Goal: Task Accomplishment & Management: Complete application form

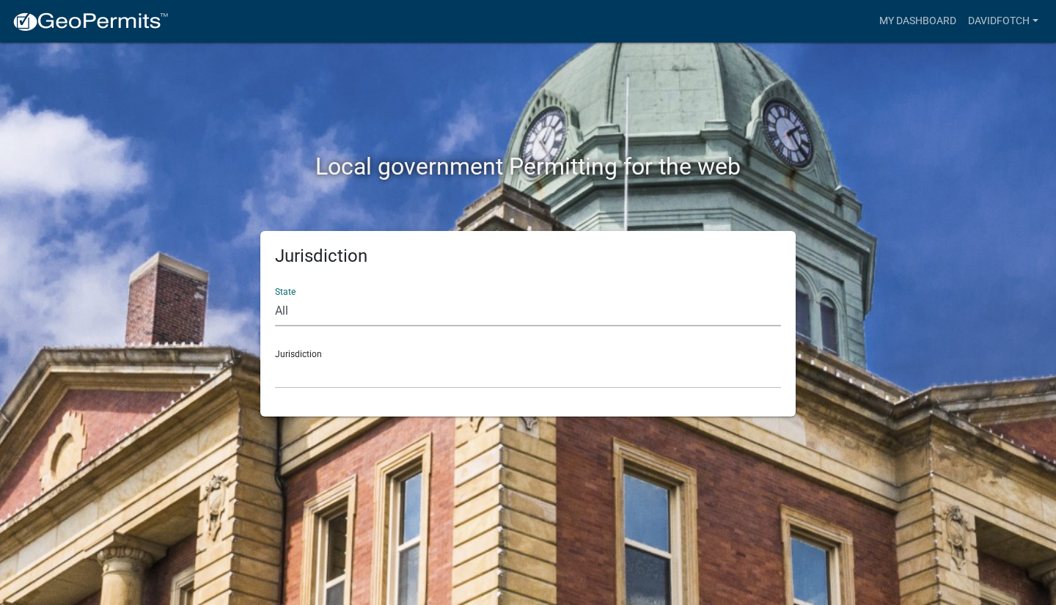
select select "[US_STATE]"
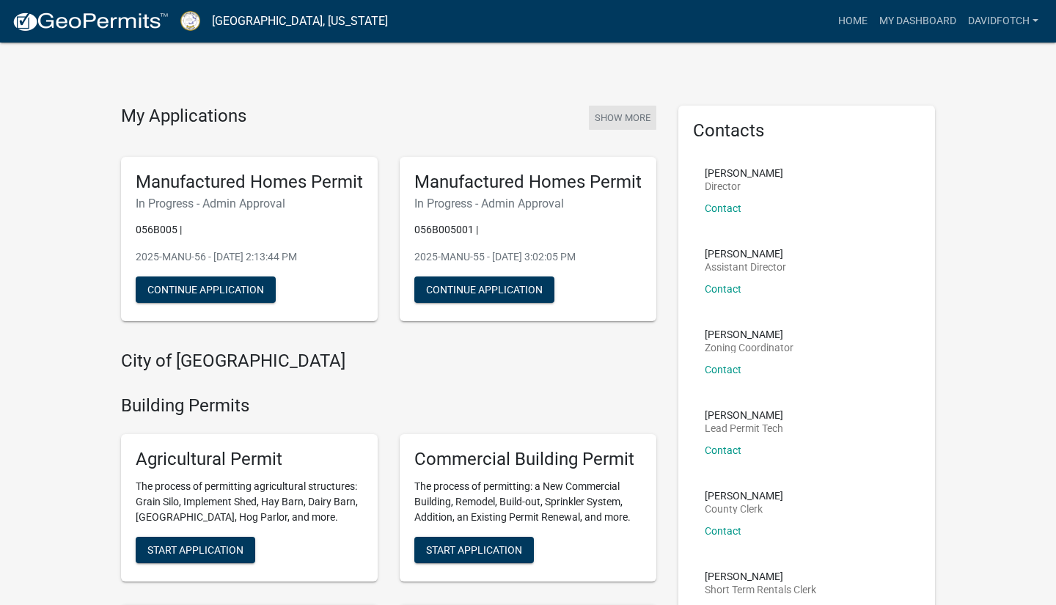
click at [632, 113] on button "Show More" at bounding box center [622, 118] width 67 height 24
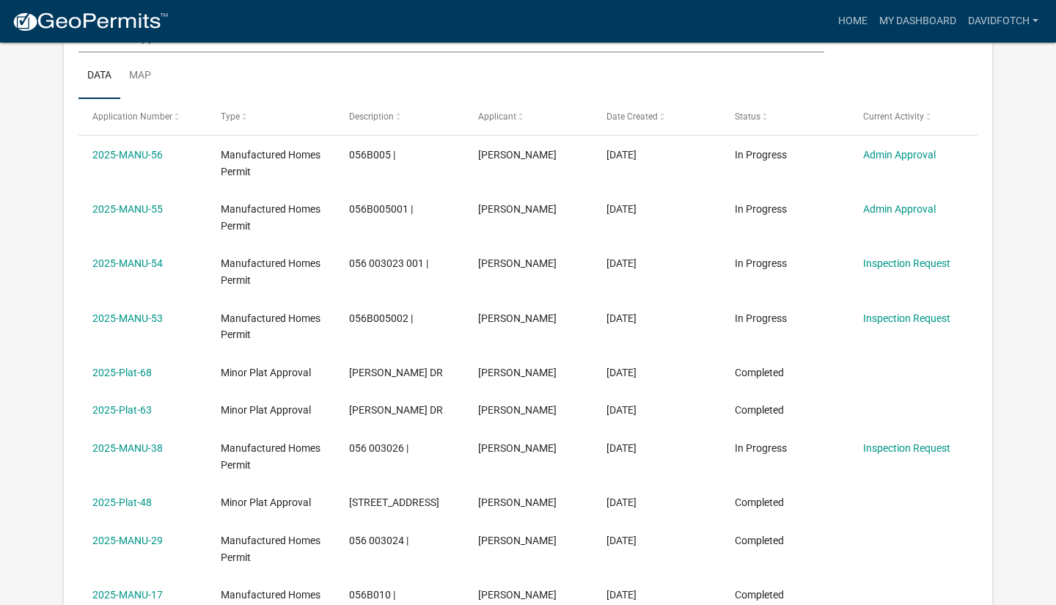
scroll to position [287, 0]
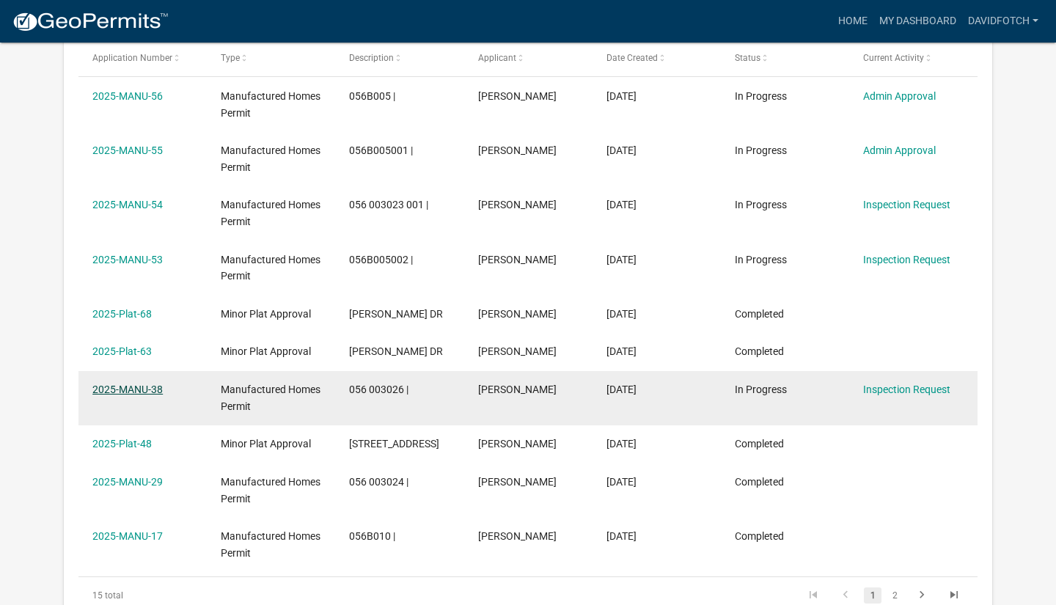
click at [108, 384] on link "2025-MANU-38" at bounding box center [127, 390] width 70 height 12
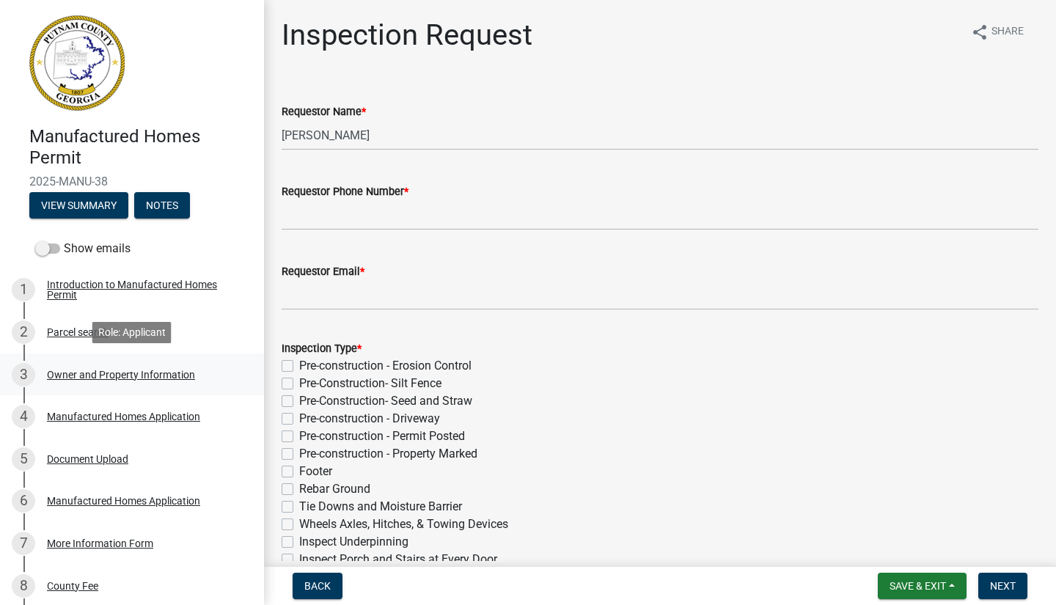
click at [84, 376] on div "Owner and Property Information" at bounding box center [121, 375] width 148 height 10
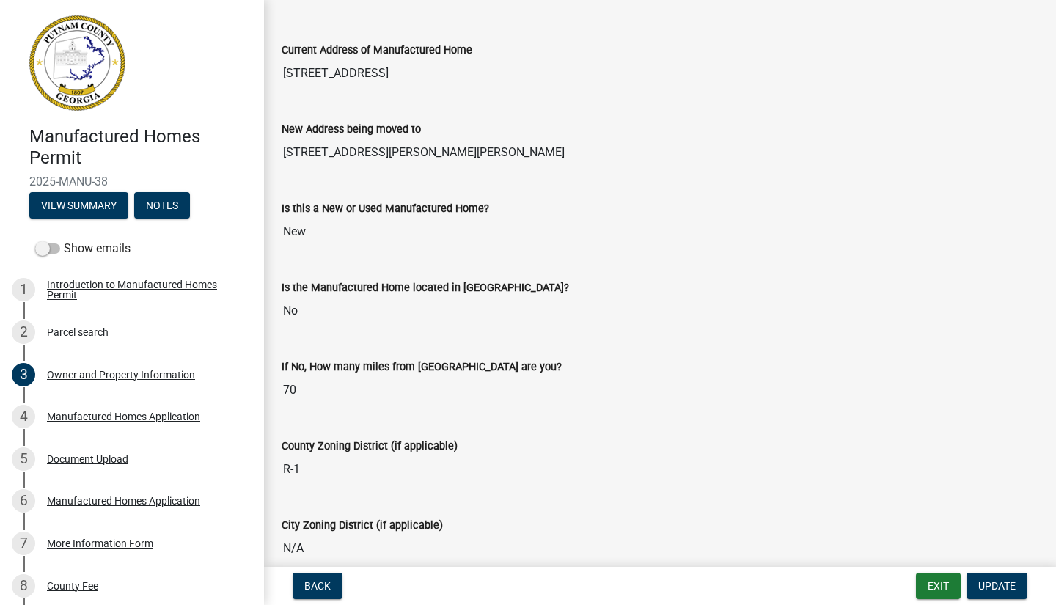
scroll to position [1535, 0]
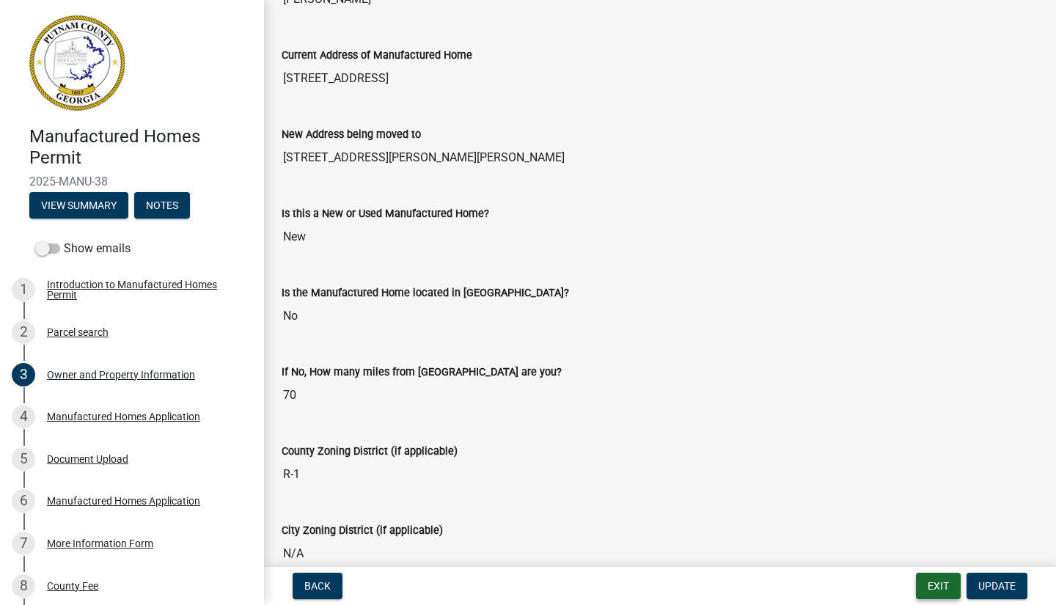
click at [933, 582] on button "Exit" at bounding box center [938, 586] width 45 height 26
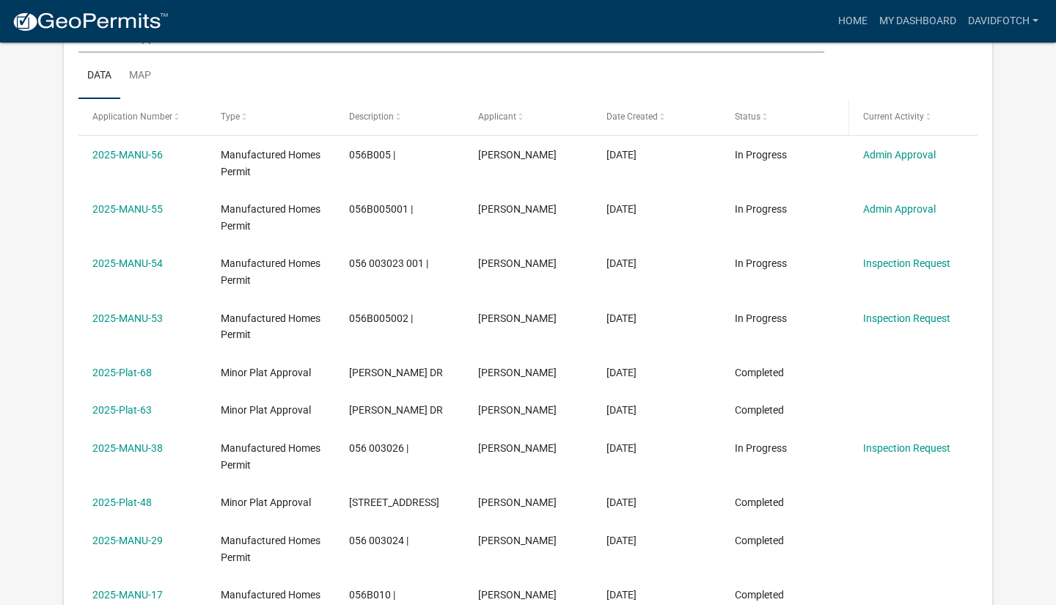
scroll to position [255, 0]
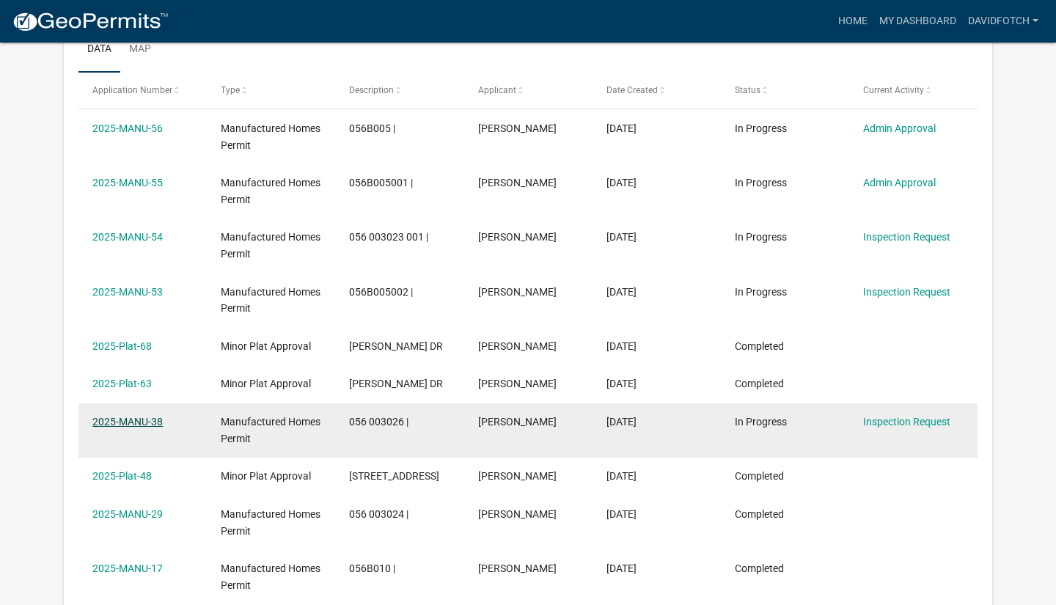
click at [124, 420] on link "2025-MANU-38" at bounding box center [127, 422] width 70 height 12
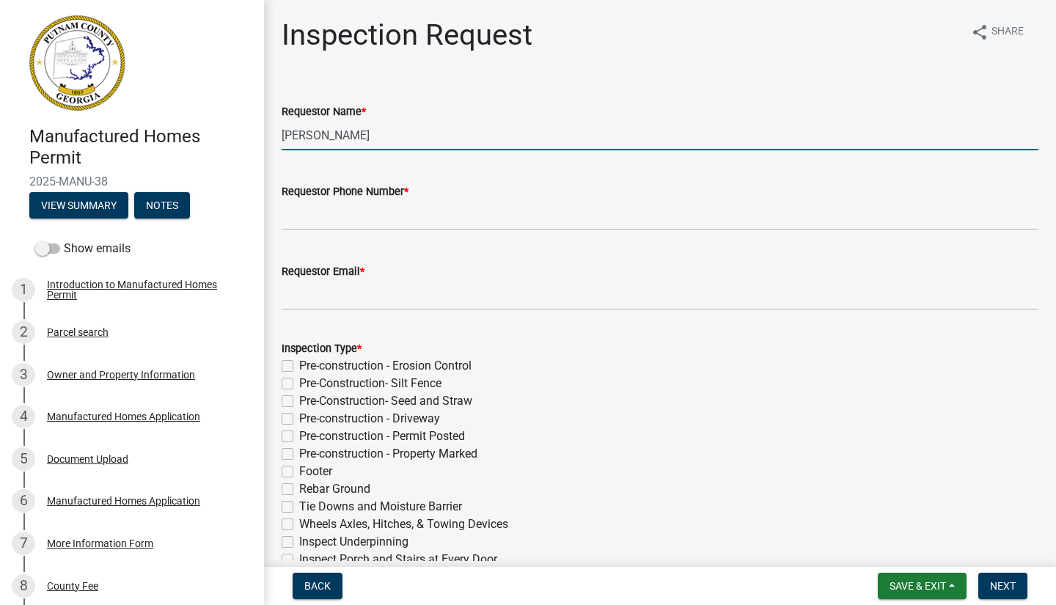
click at [402, 139] on input "[PERSON_NAME]" at bounding box center [660, 135] width 757 height 30
type input "[PERSON_NAME]. [PERSON_NAME]"
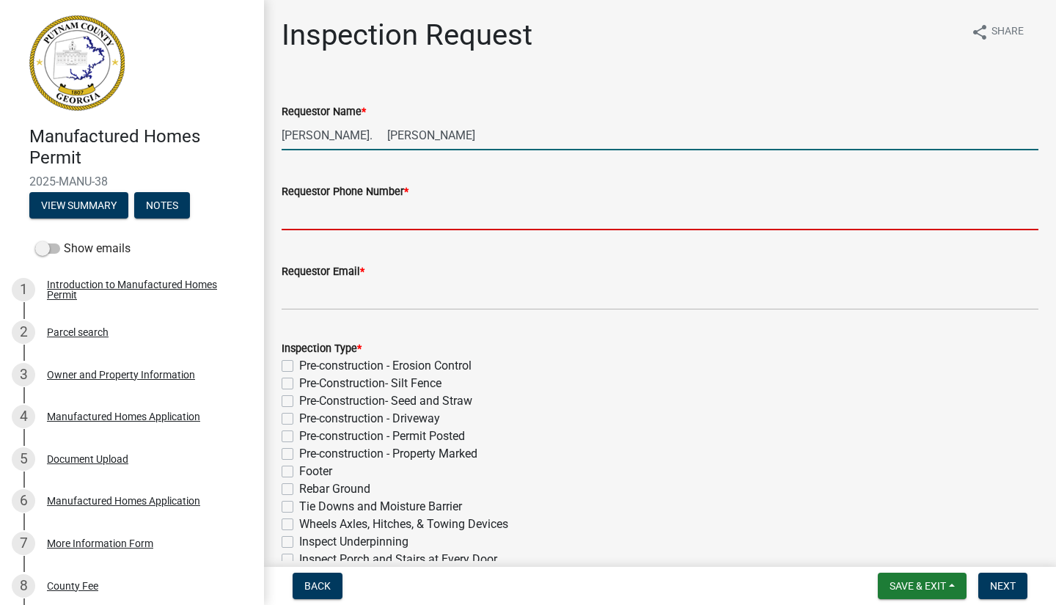
click at [329, 211] on input "Requestor Phone Number *" at bounding box center [660, 215] width 757 height 30
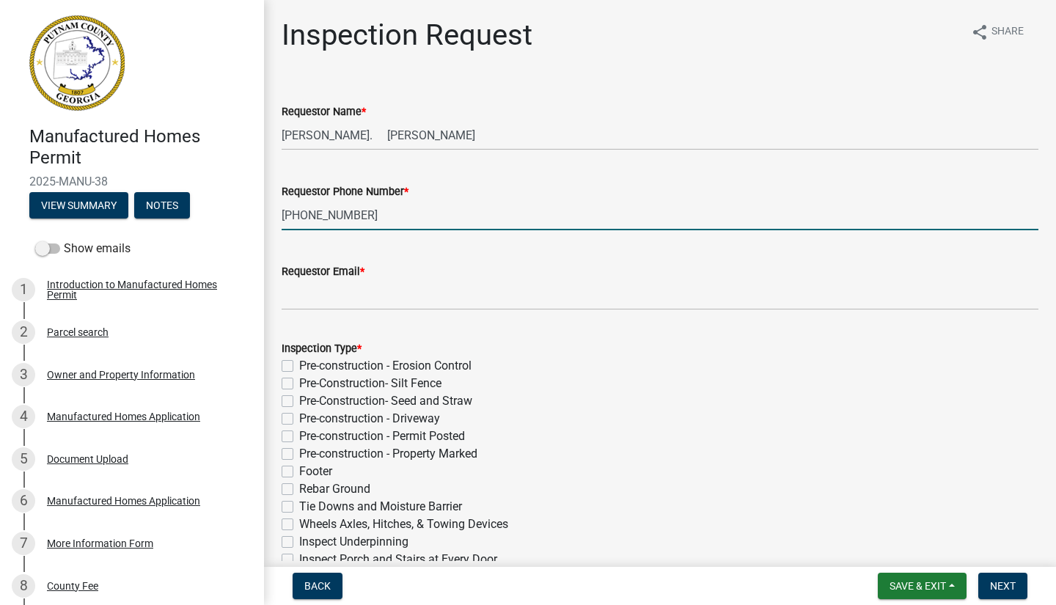
type input "[PHONE_NUMBER]"
click at [318, 301] on input "Requestor Email *" at bounding box center [660, 295] width 757 height 30
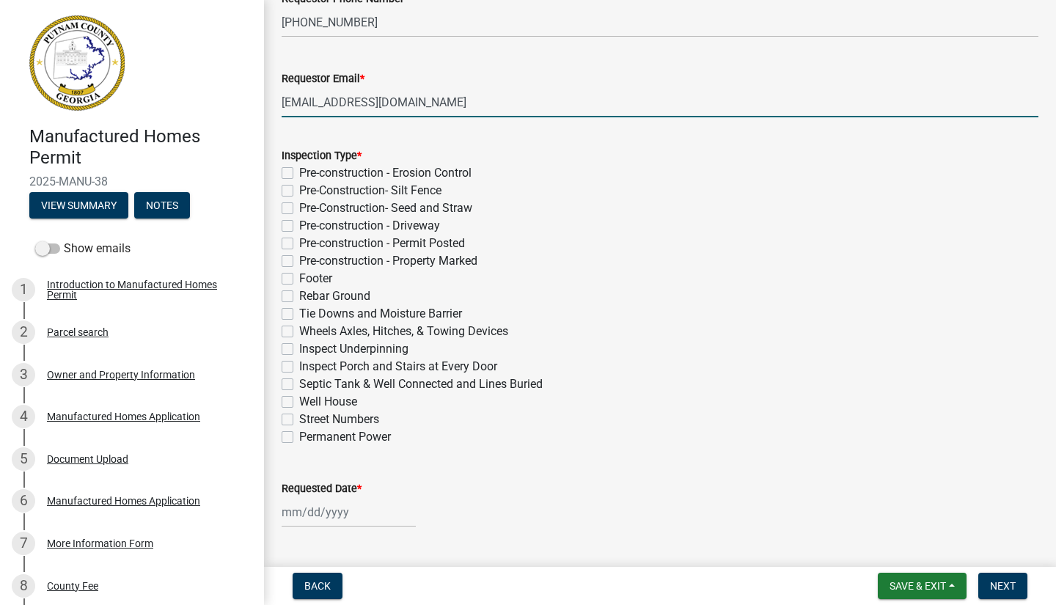
scroll to position [196, 0]
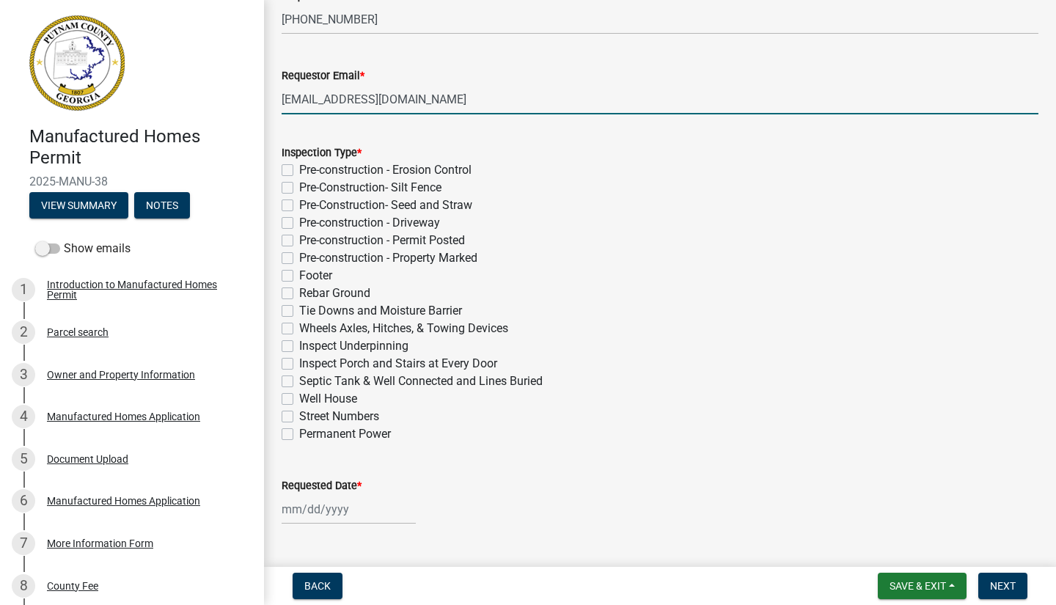
type input "[EMAIL_ADDRESS][DOMAIN_NAME]"
click at [299, 343] on label "Inspect Underpinning" at bounding box center [353, 346] width 109 height 18
click at [299, 343] on input "Inspect Underpinning" at bounding box center [304, 342] width 10 height 10
checkbox input "true"
checkbox input "false"
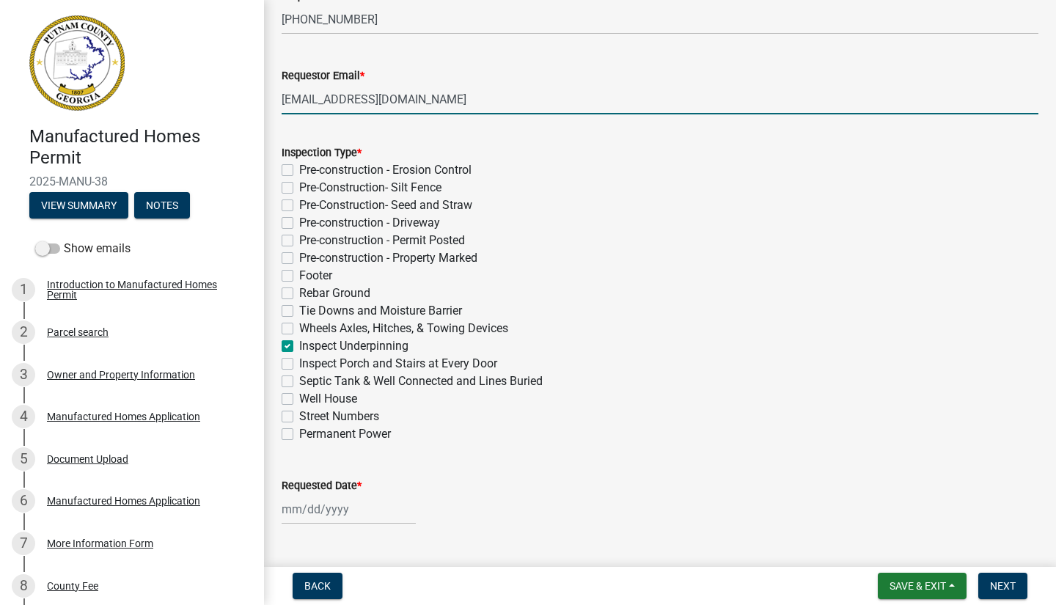
checkbox input "false"
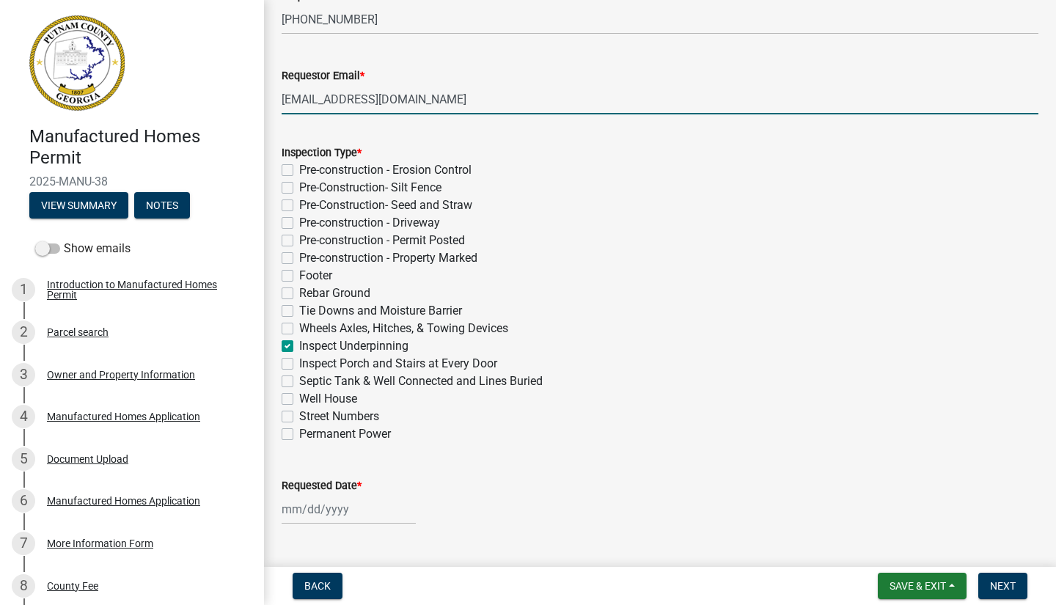
checkbox input "false"
checkbox input "true"
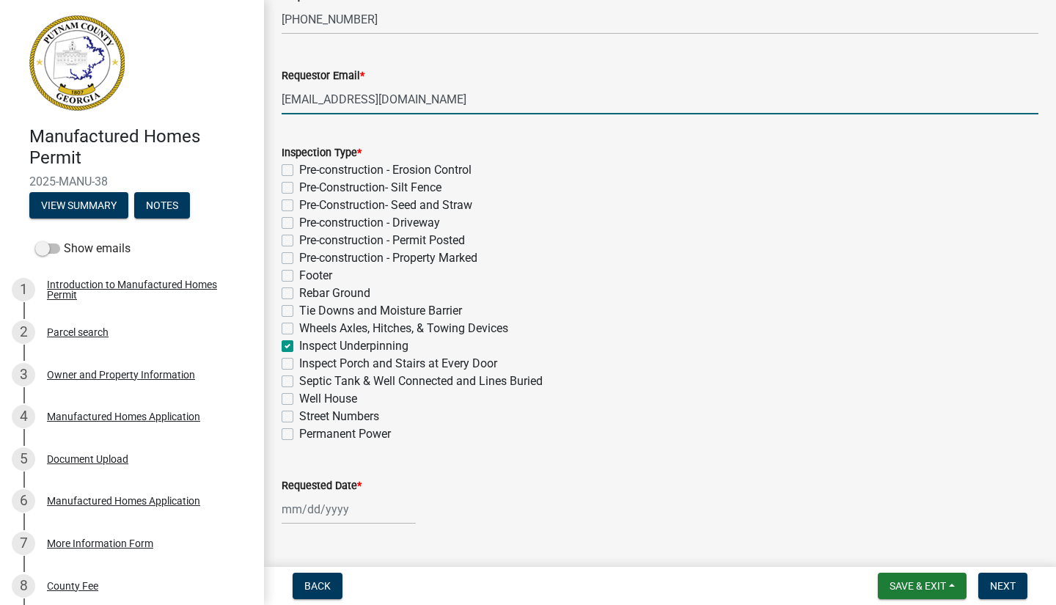
checkbox input "false"
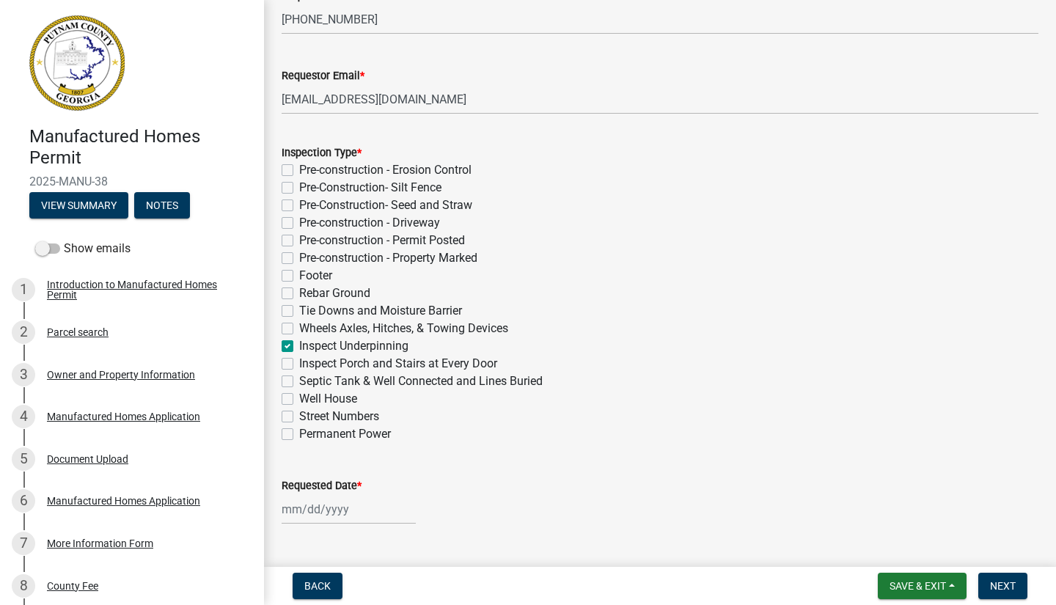
click at [299, 363] on label "Inspect Porch and Stairs at Every Door" at bounding box center [398, 364] width 198 height 18
click at [299, 363] on input "Inspect Porch and Stairs at Every Door" at bounding box center [304, 360] width 10 height 10
checkbox input "true"
checkbox input "false"
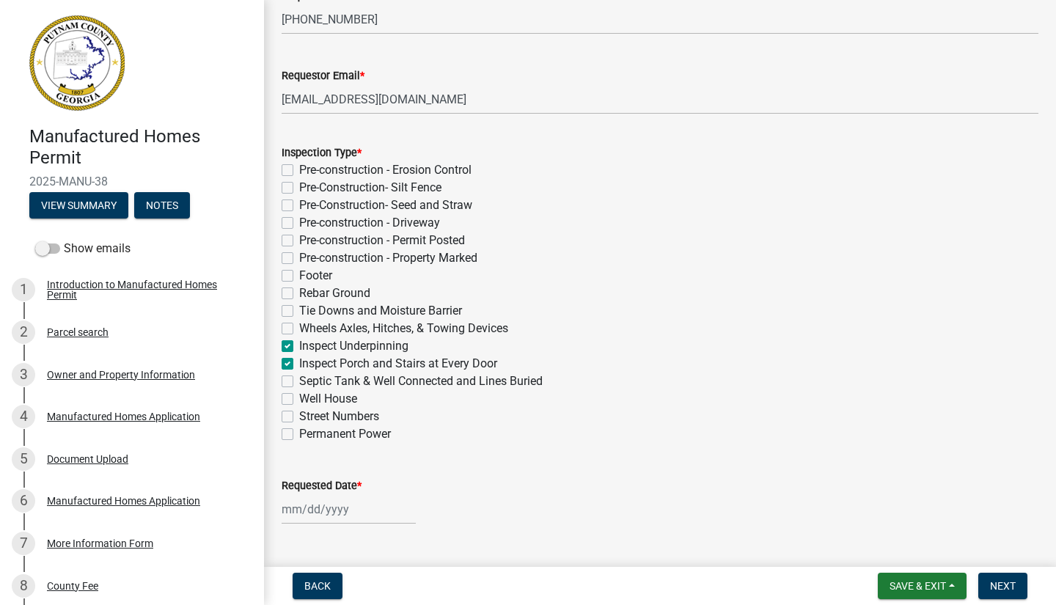
checkbox input "false"
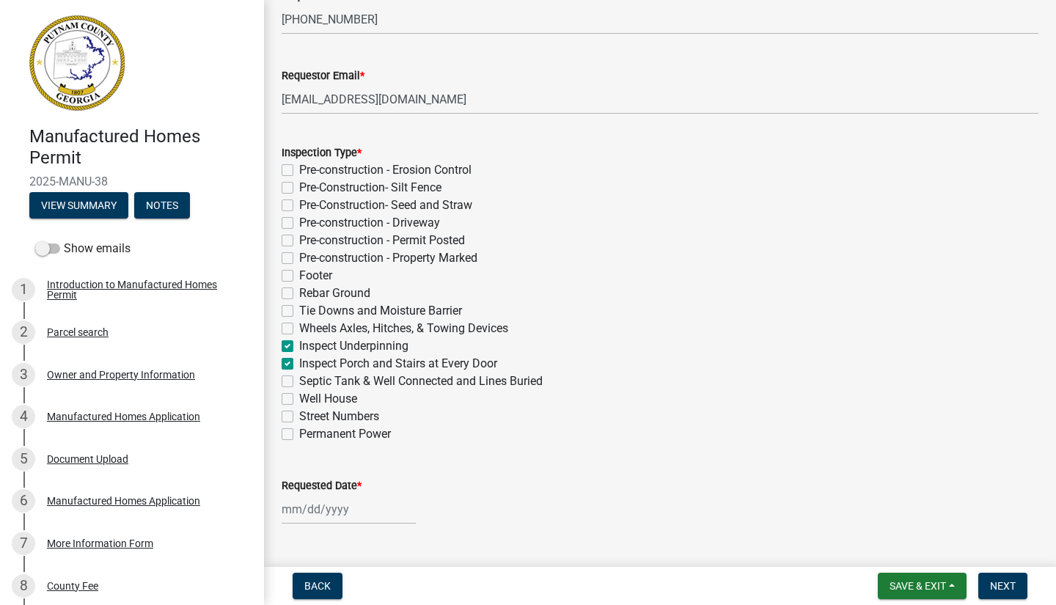
checkbox input "false"
checkbox input "true"
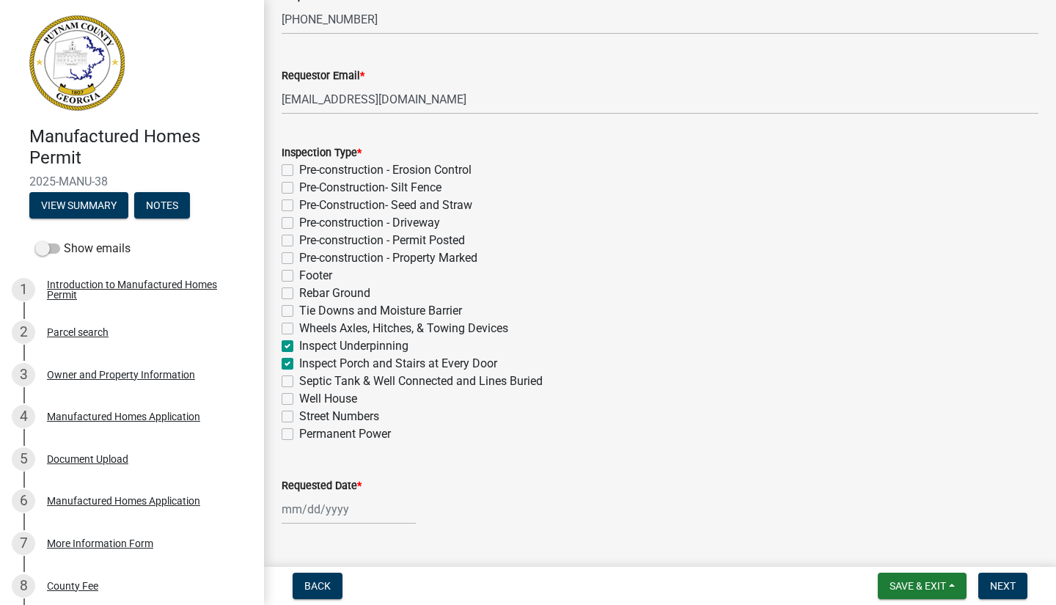
checkbox input "false"
click at [299, 381] on label "Septic Tank & Well Connected and Lines Buried" at bounding box center [421, 382] width 244 height 18
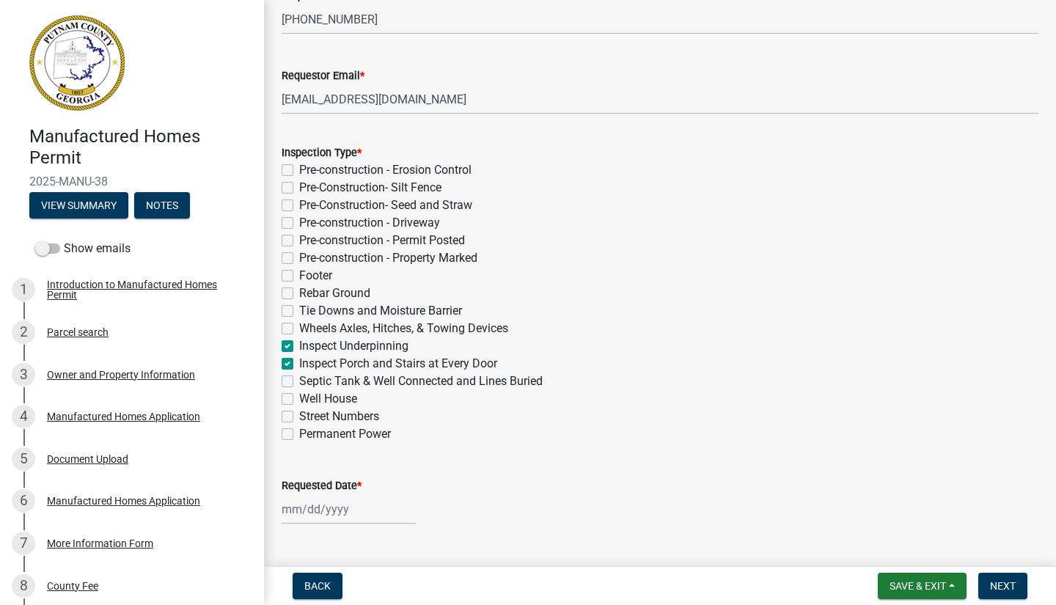
click at [299, 381] on input "Septic Tank & Well Connected and Lines Buried" at bounding box center [304, 378] width 10 height 10
checkbox input "true"
checkbox input "false"
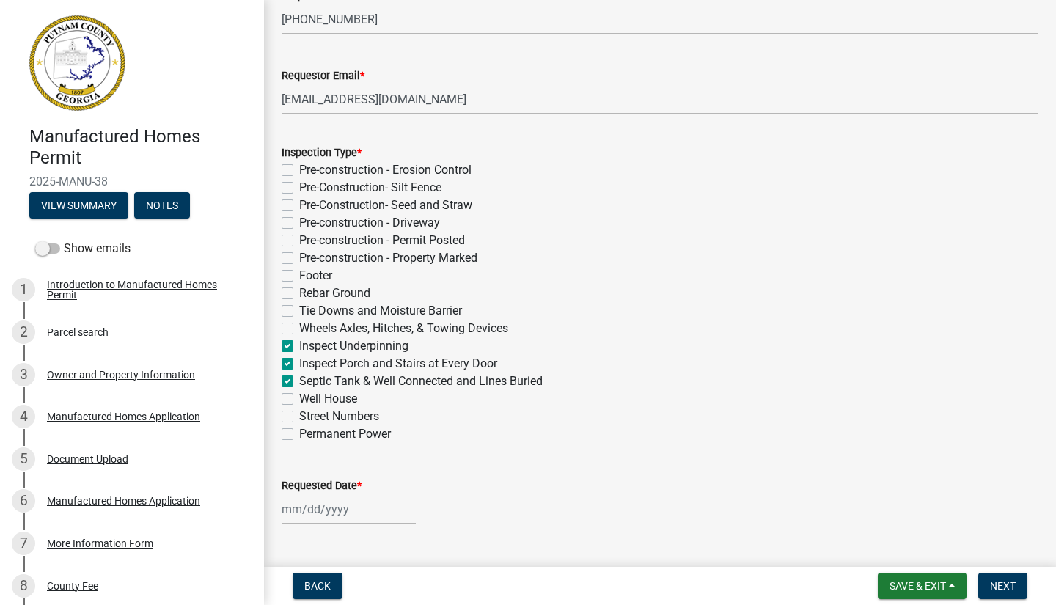
checkbox input "false"
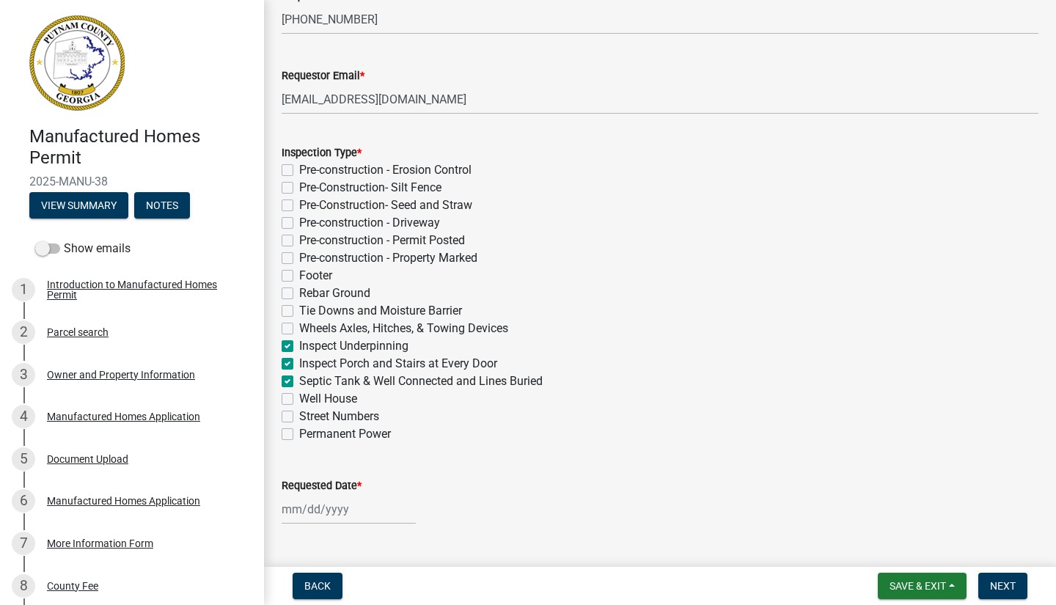
checkbox input "false"
checkbox input "true"
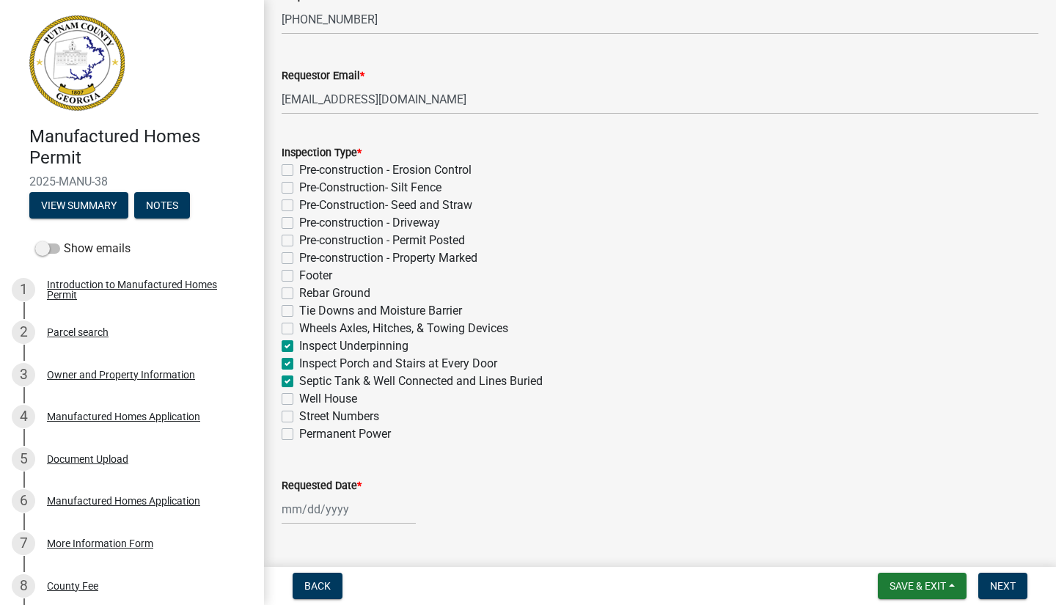
checkbox input "false"
click at [299, 414] on label "Street Numbers" at bounding box center [339, 417] width 80 height 18
click at [299, 414] on input "Street Numbers" at bounding box center [304, 413] width 10 height 10
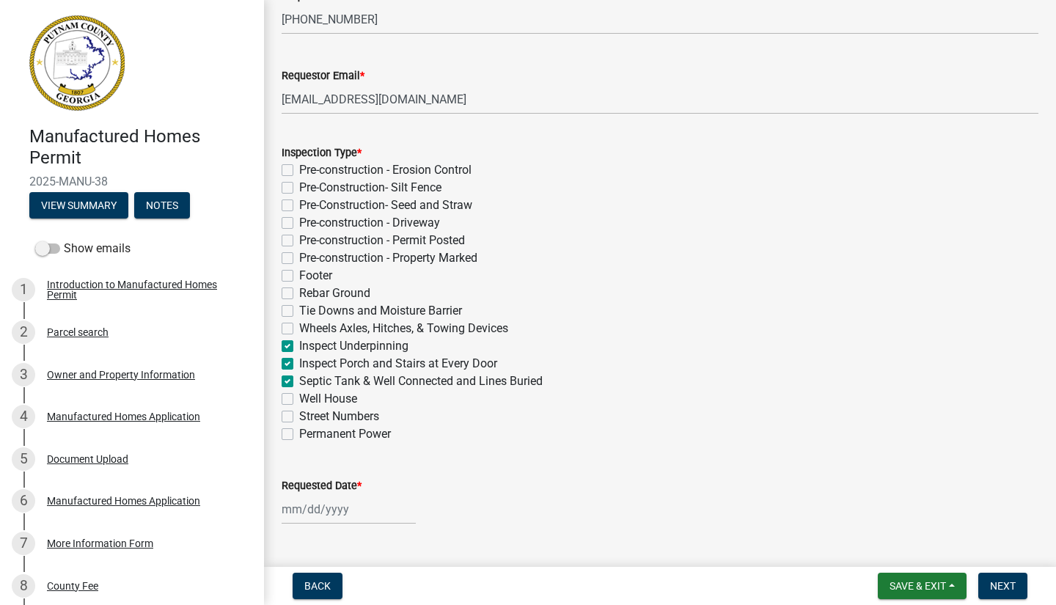
checkbox input "true"
checkbox input "false"
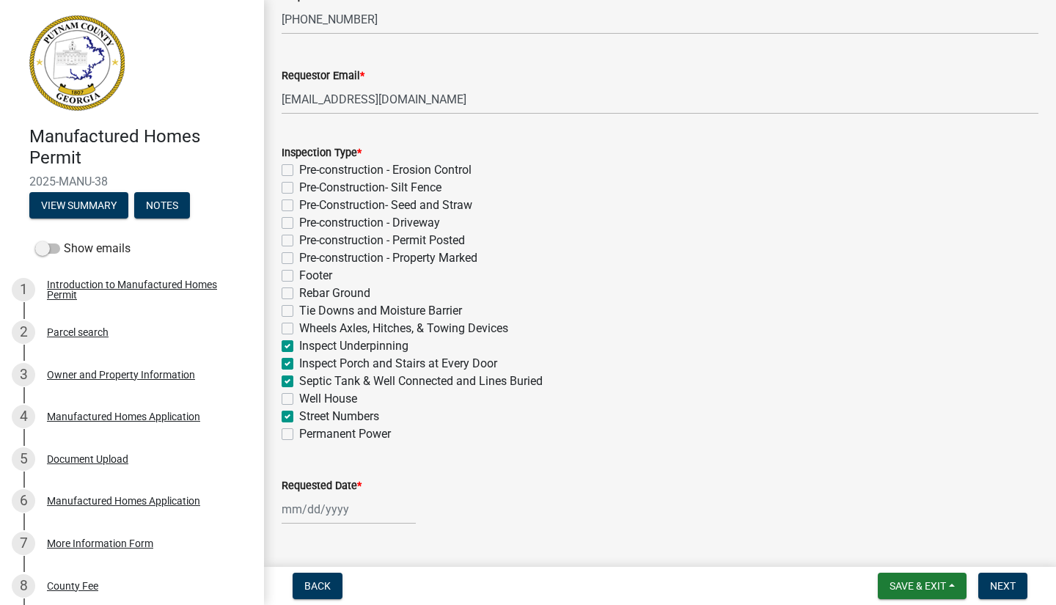
checkbox input "false"
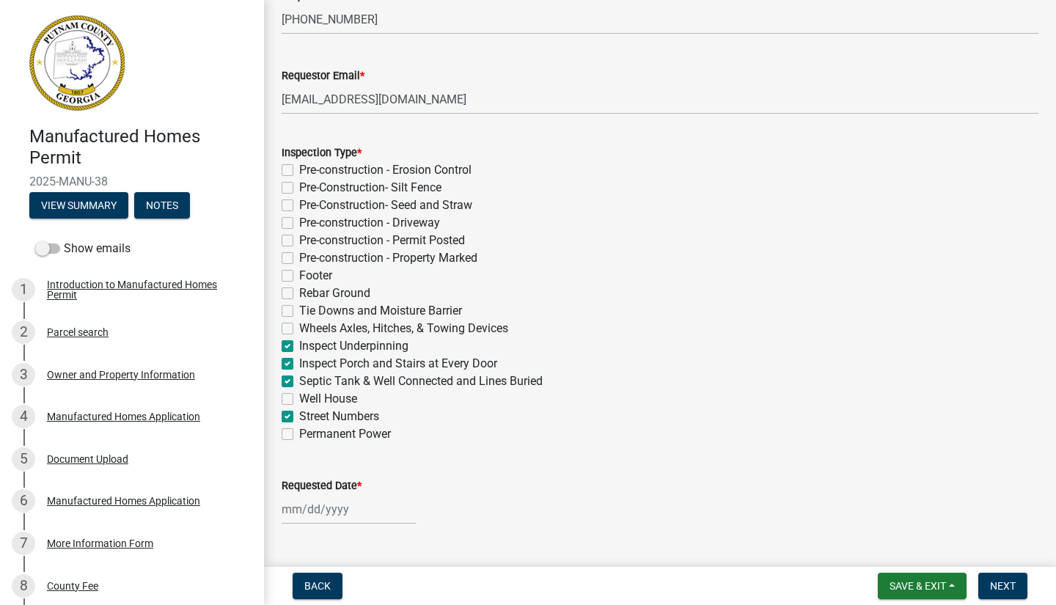
checkbox input "false"
checkbox input "true"
checkbox input "false"
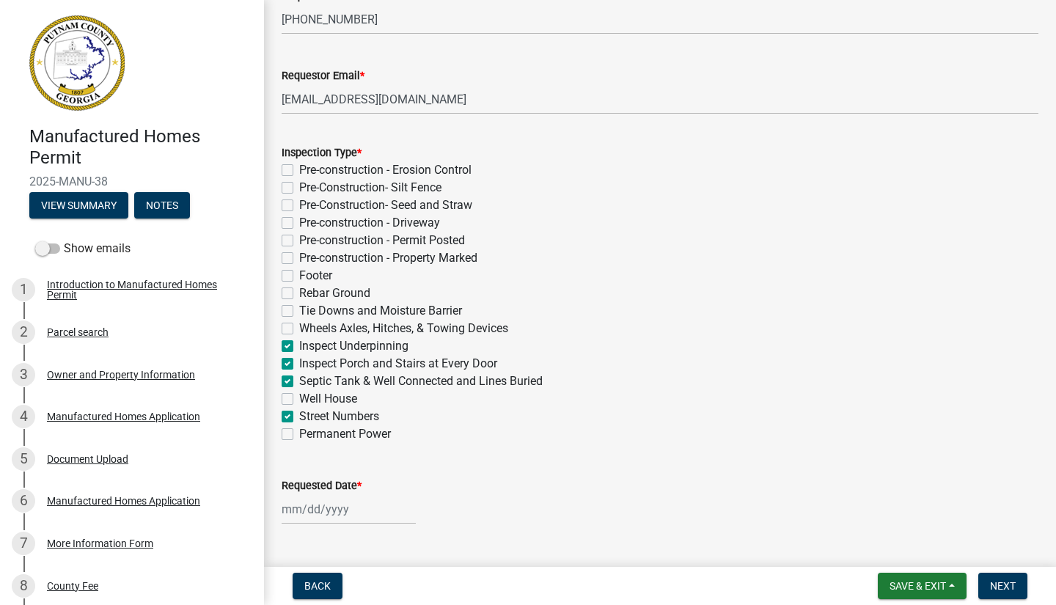
checkbox input "true"
click at [299, 432] on label "Permanent Power" at bounding box center [345, 434] width 92 height 18
click at [299, 432] on input "Permanent Power" at bounding box center [304, 430] width 10 height 10
checkbox input "true"
checkbox input "false"
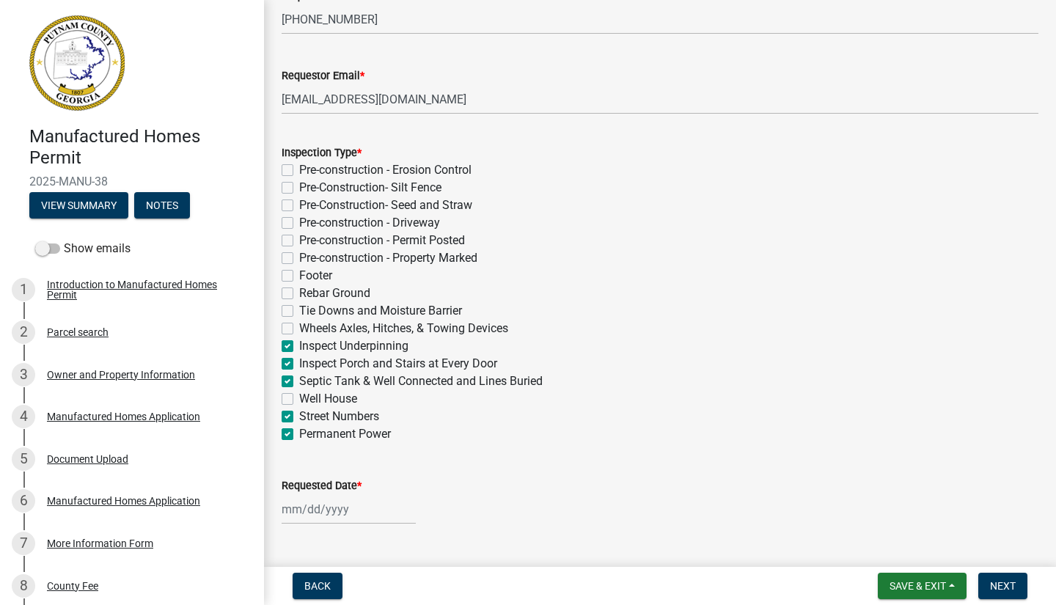
checkbox input "false"
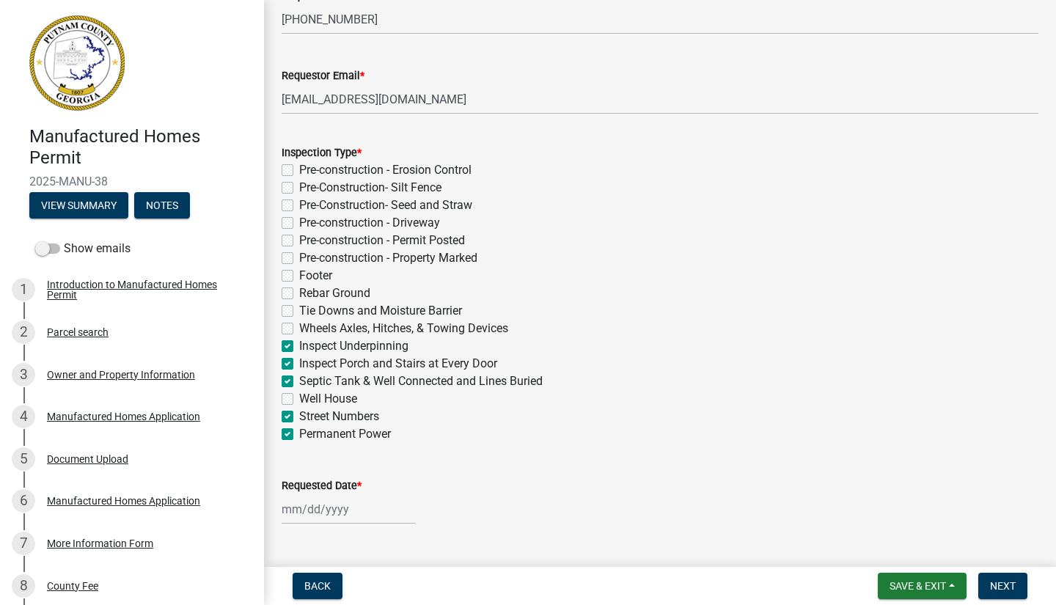
checkbox input "false"
checkbox input "true"
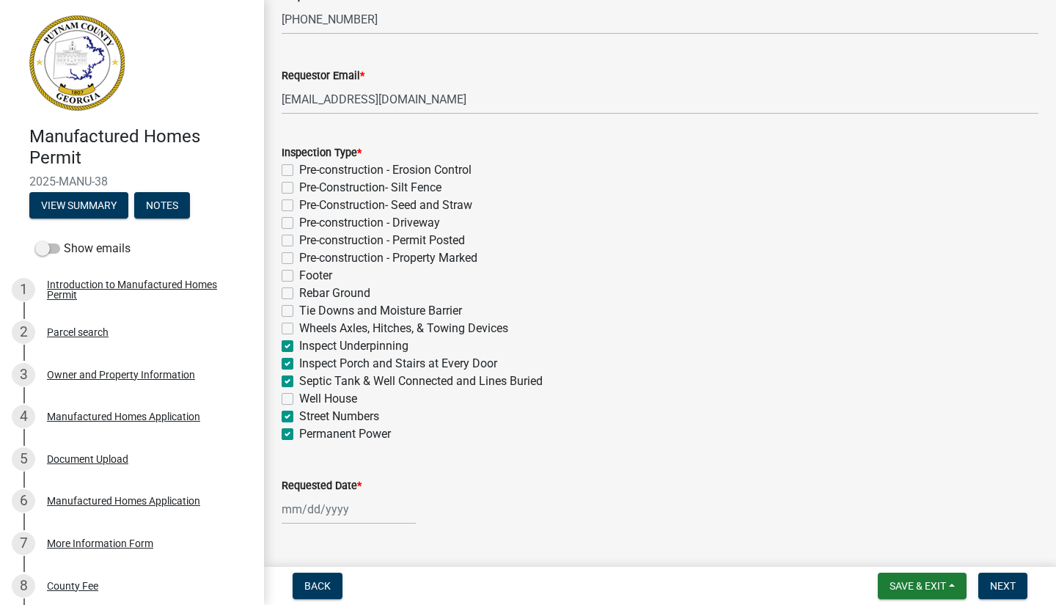
checkbox input "true"
checkbox input "false"
checkbox input "true"
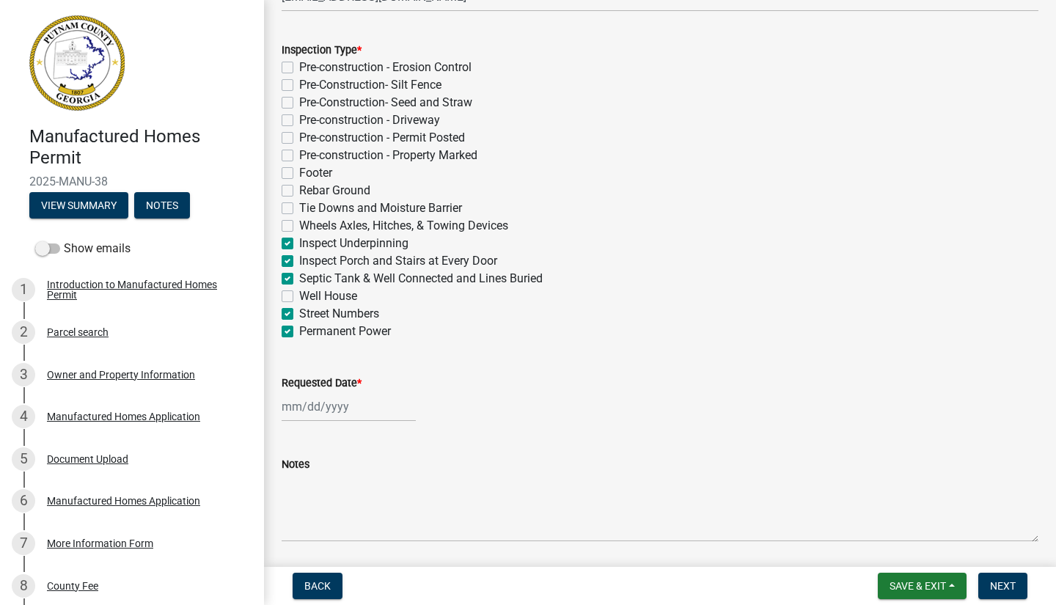
scroll to position [299, 0]
click at [332, 413] on div at bounding box center [349, 407] width 134 height 30
select select "10"
select select "2025"
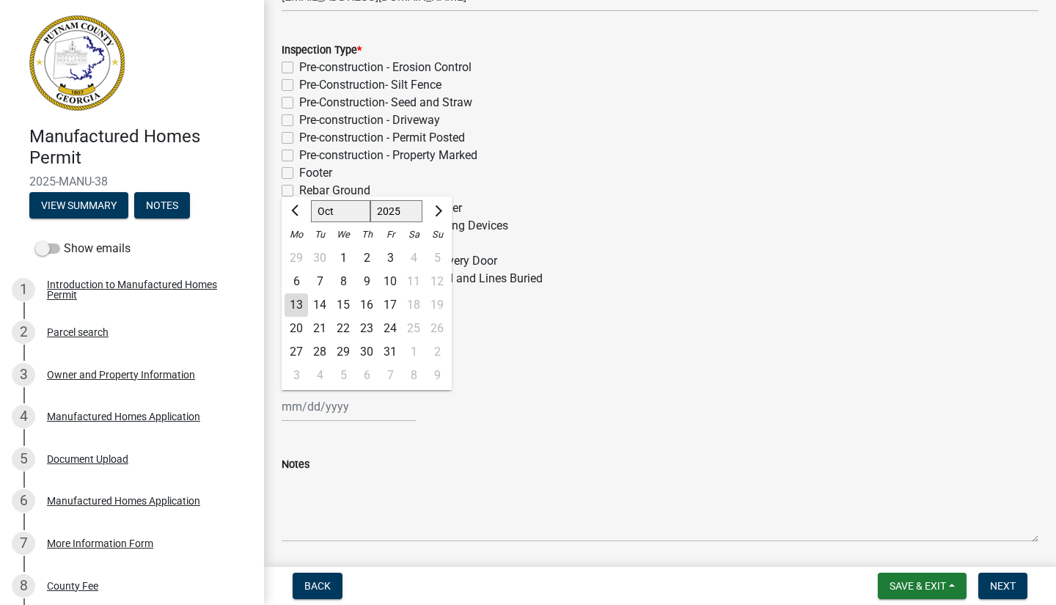
click at [346, 305] on div "15" at bounding box center [343, 304] width 23 height 23
type input "[DATE]"
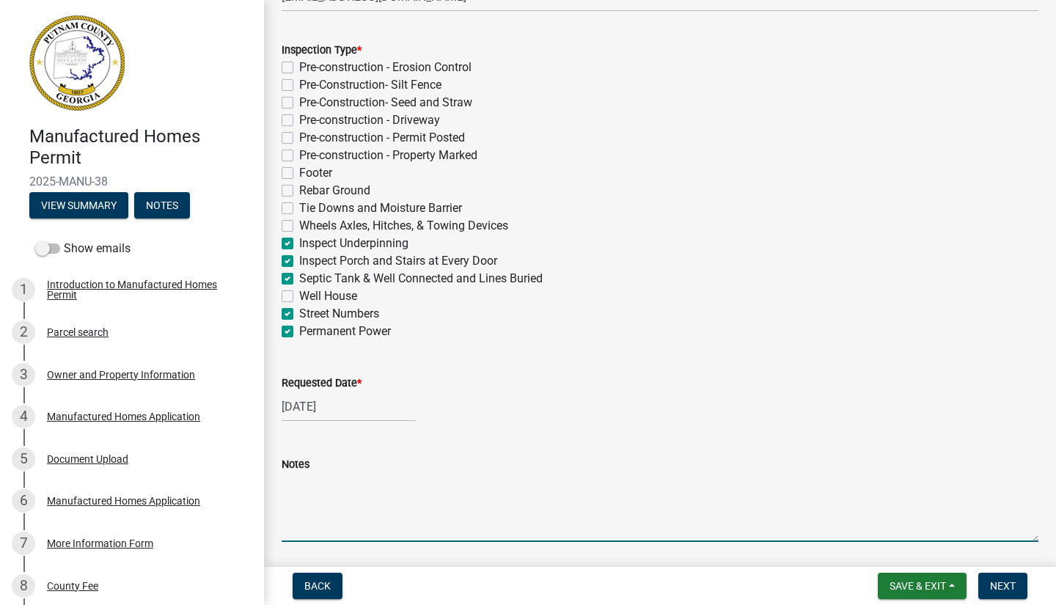
click at [300, 530] on textarea "Notes" at bounding box center [660, 507] width 757 height 69
type textarea "FINAL"
click at [863, 328] on div "Permanent Power" at bounding box center [660, 332] width 757 height 18
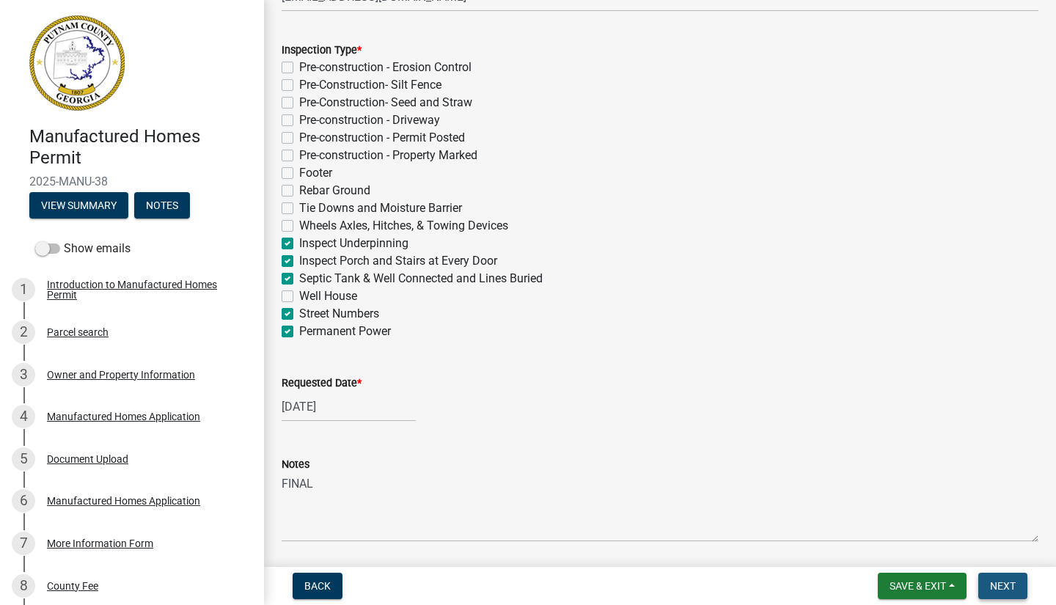
click at [1015, 585] on span "Next" at bounding box center [1003, 586] width 26 height 12
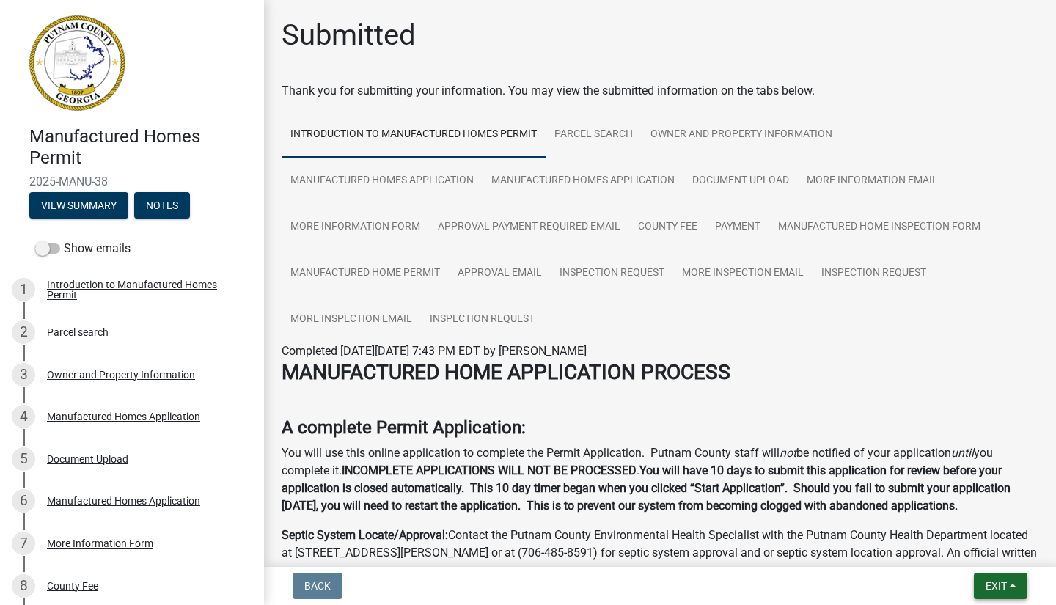
click at [1001, 585] on span "Exit" at bounding box center [996, 586] width 21 height 12
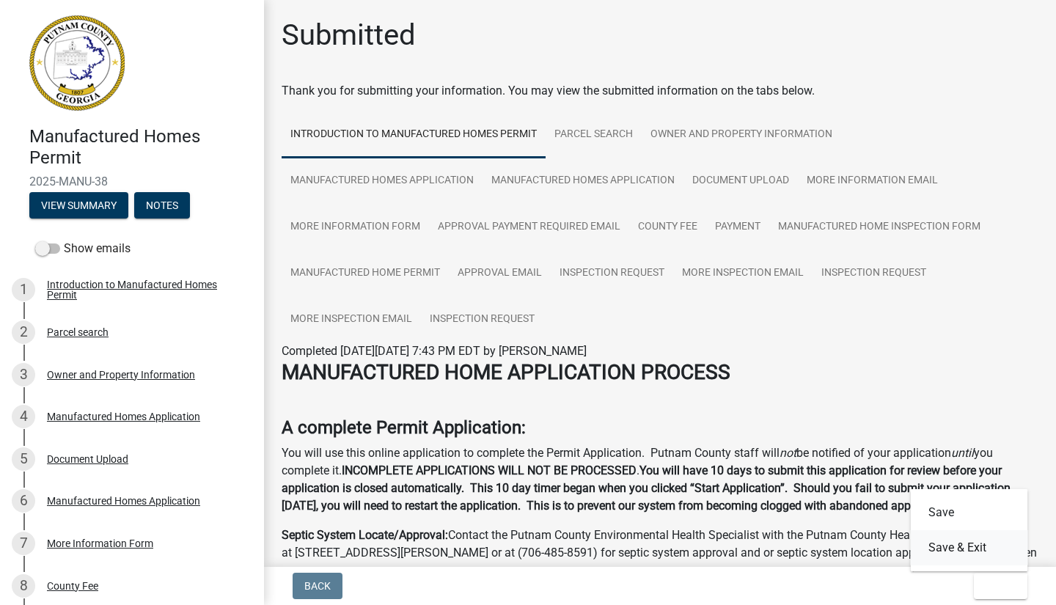
click at [962, 547] on button "Save & Exit" at bounding box center [969, 547] width 117 height 35
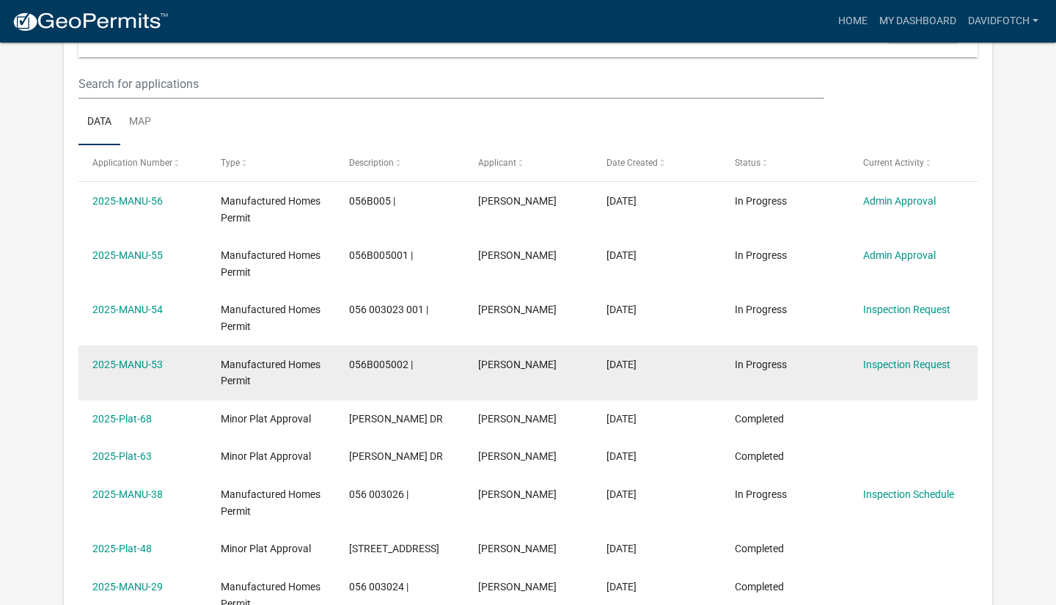
scroll to position [210, 0]
